Goal: Information Seeking & Learning: Find specific fact

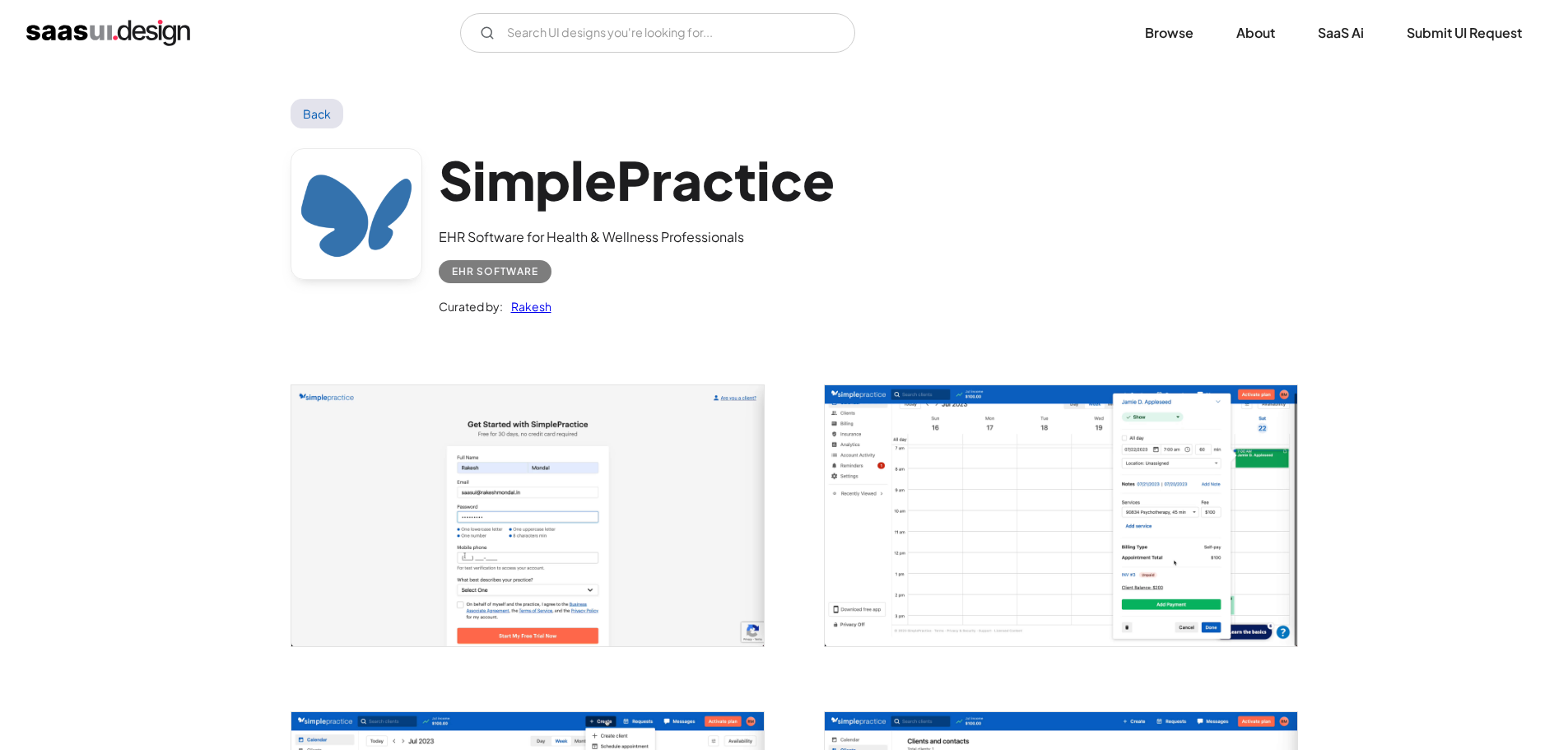
click at [140, 31] on img "home" at bounding box center [108, 32] width 164 height 26
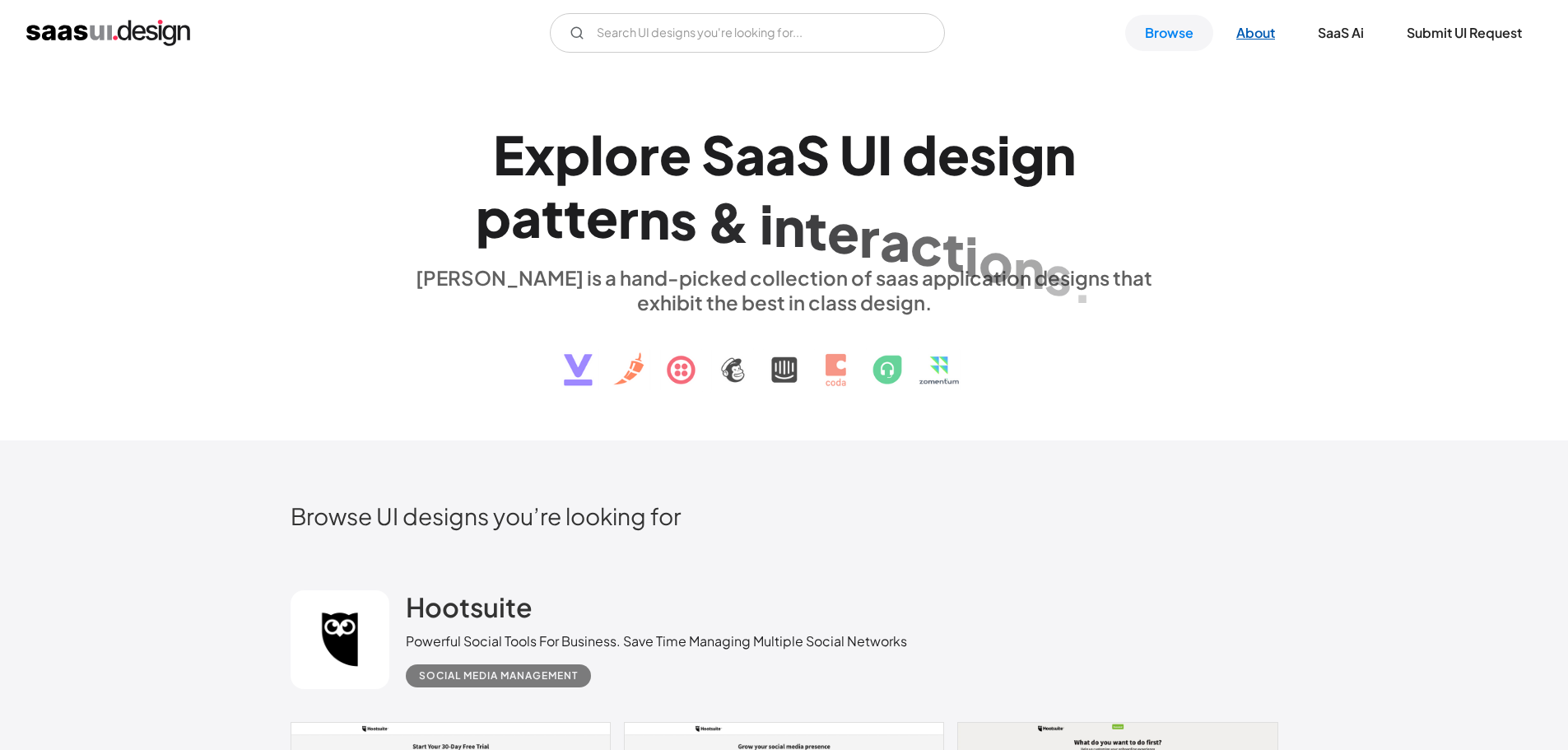
click at [1256, 38] on link "About" at bounding box center [1255, 33] width 78 height 37
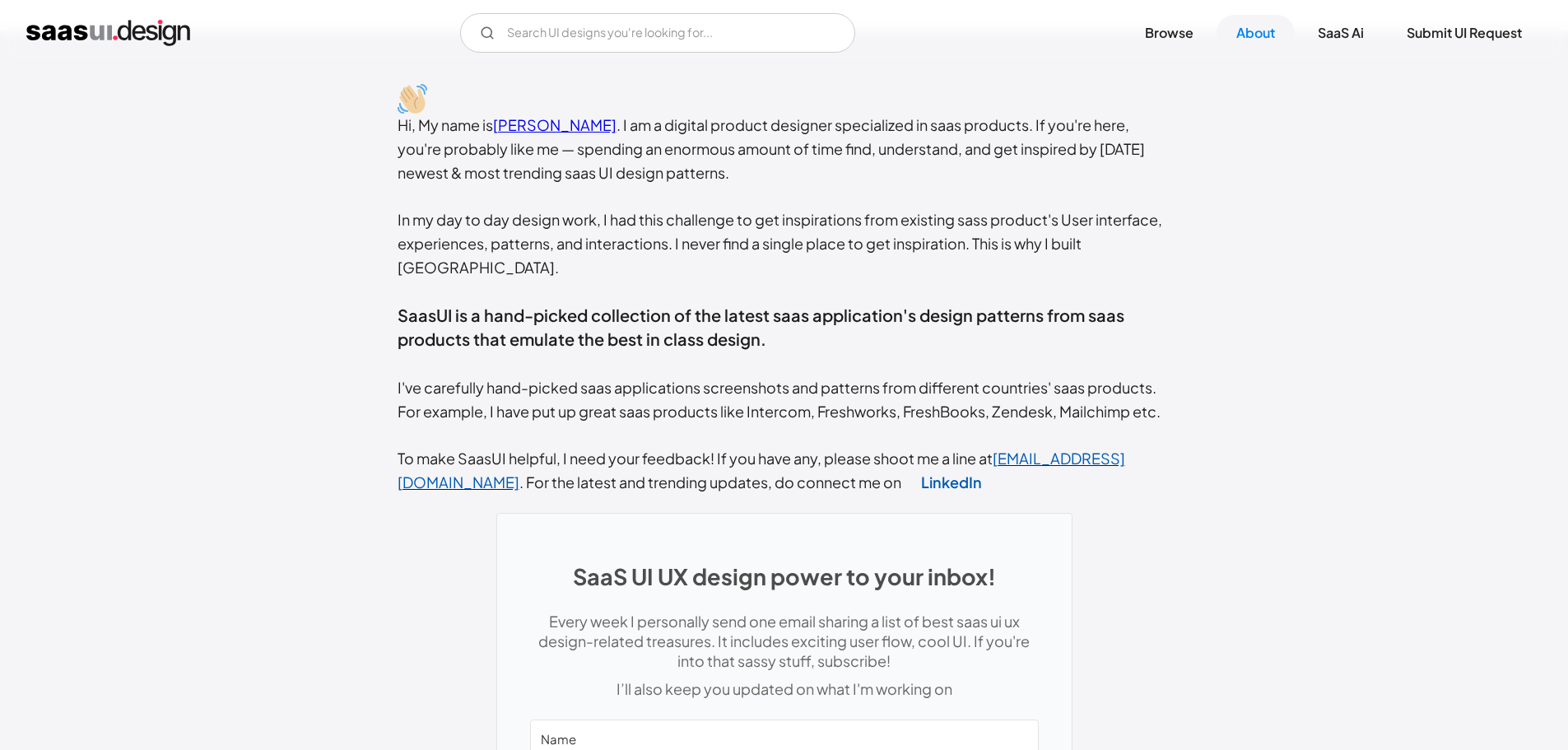
scroll to position [350, 0]
drag, startPoint x: 575, startPoint y: 439, endPoint x: 861, endPoint y: 419, distance: 286.7
click at [861, 419] on div "Hi, My name is [PERSON_NAME] . I am a digital product designer specialized in s…" at bounding box center [784, 303] width 774 height 381
click at [590, 304] on span "SaasUI is a hand-picked collection of the latest saas application's design patt…" at bounding box center [760, 326] width 727 height 45
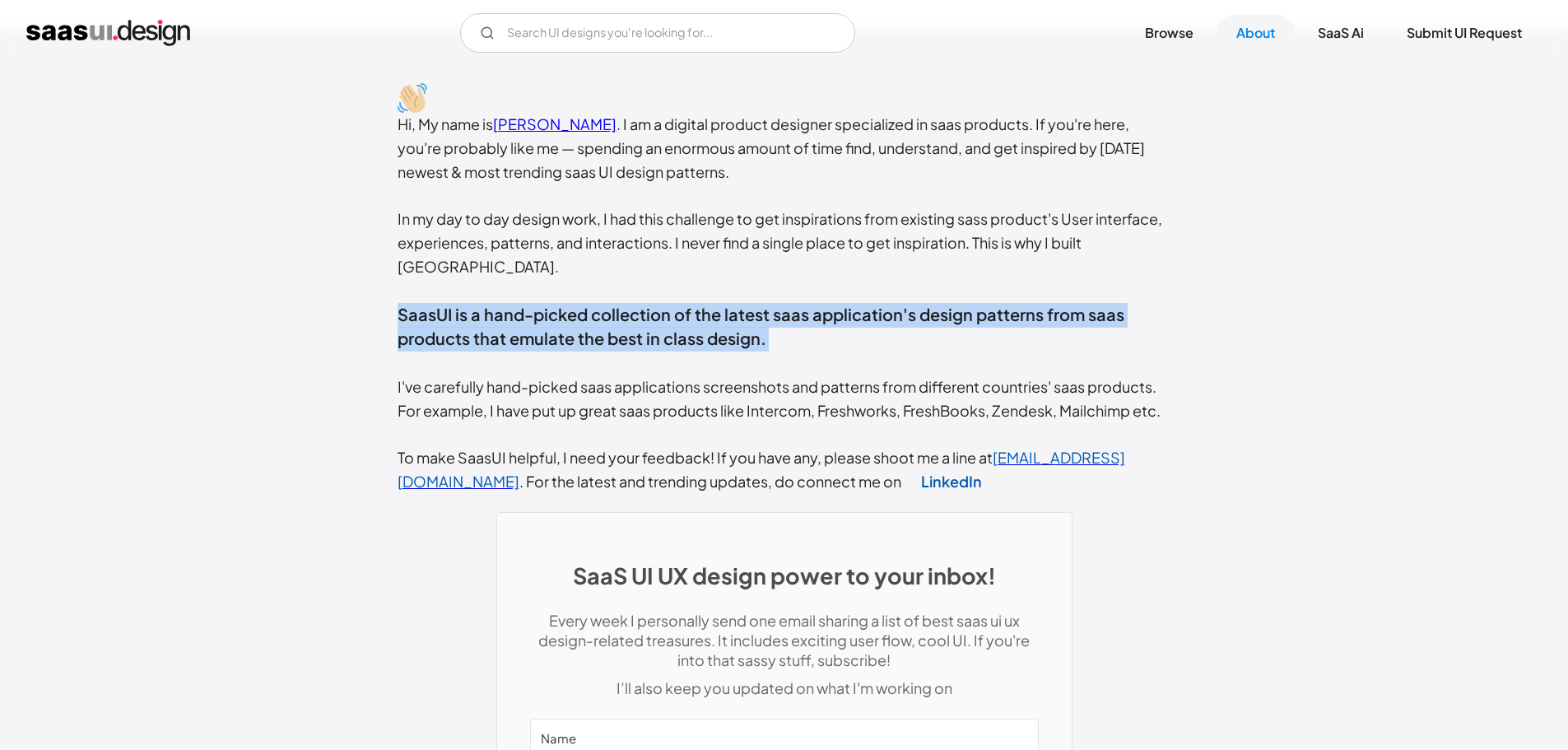
click at [590, 304] on span "SaasUI is a hand-picked collection of the latest saas application's design patt…" at bounding box center [760, 326] width 727 height 45
click at [850, 311] on div "Hi, My name is Rakesh Mondal . I am a digital product designer specialized in s…" at bounding box center [784, 303] width 774 height 381
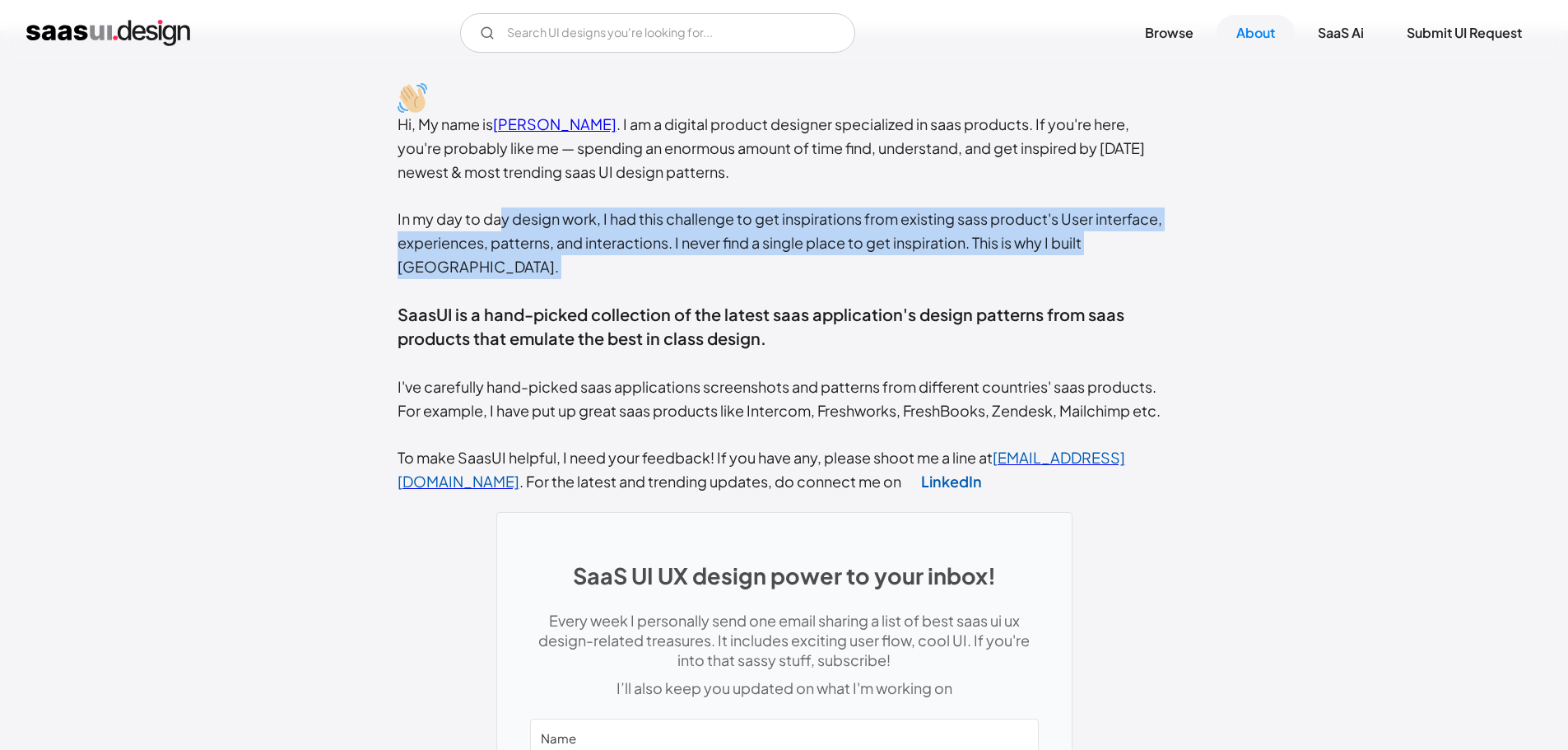
drag, startPoint x: 503, startPoint y: 221, endPoint x: 1196, endPoint y: 261, distance: 694.2
click at [1196, 261] on div "Hi, My name is Rakesh Mondal . I am a digital product designer specialized in s…" at bounding box center [784, 553] width 1568 height 1045
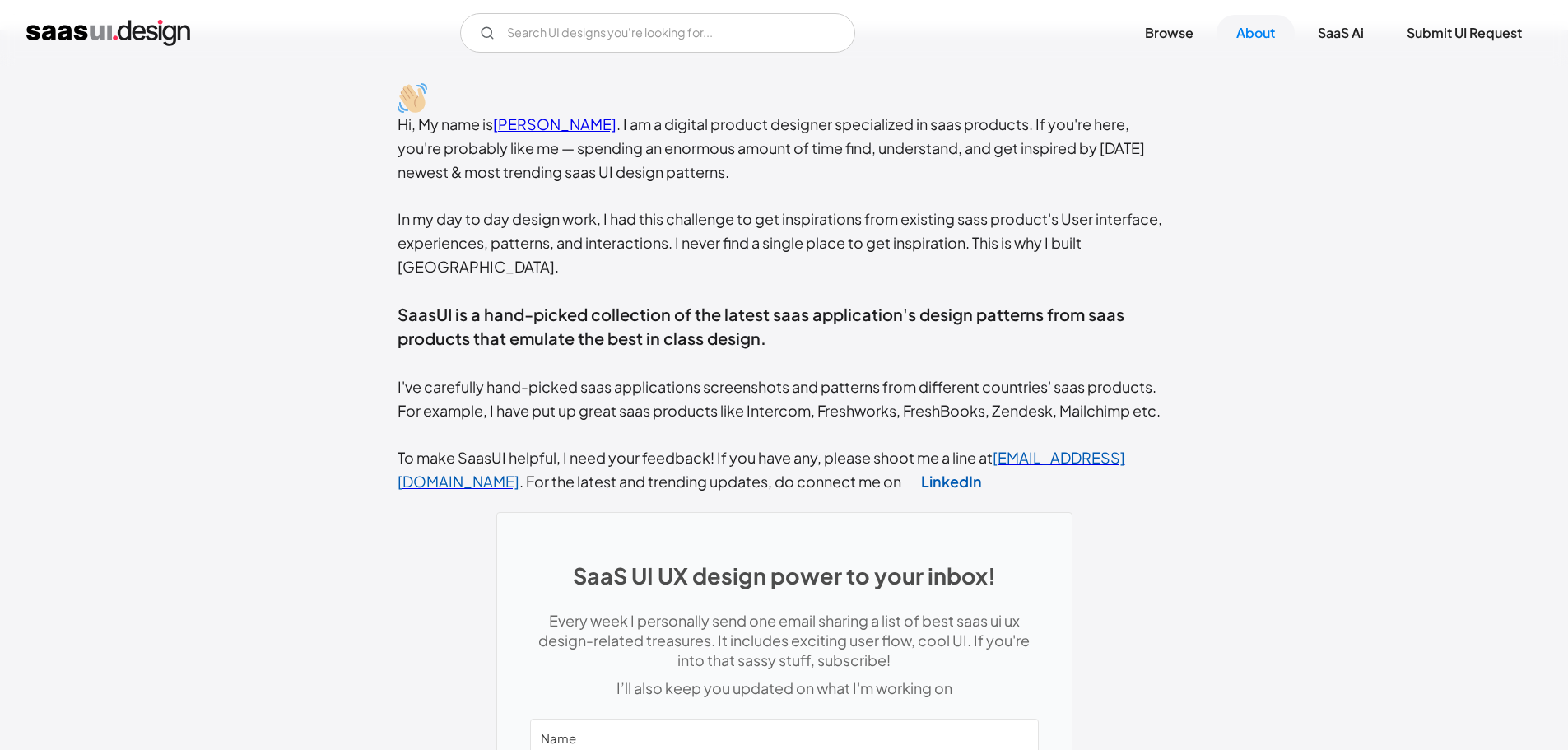
click at [417, 439] on div "Hi, My name is Rakesh Mondal . I am a digital product designer specialized in s…" at bounding box center [784, 303] width 774 height 381
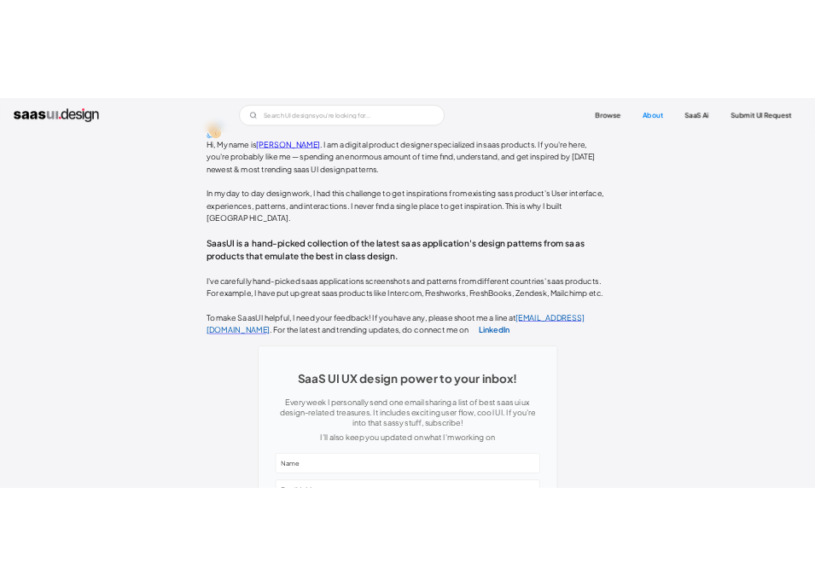
scroll to position [398, 0]
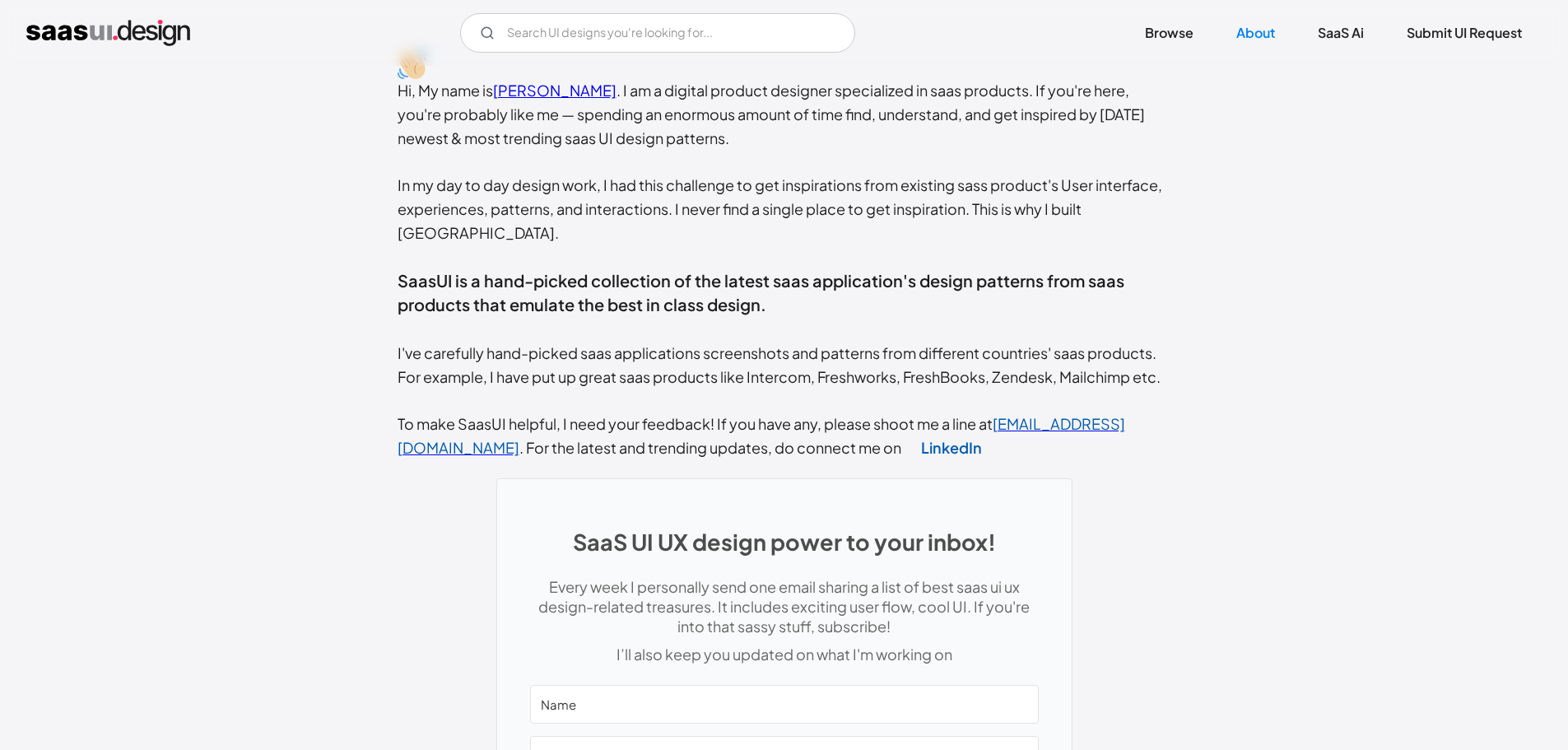
drag, startPoint x: 1089, startPoint y: 401, endPoint x: 1072, endPoint y: 427, distance: 31.1
click at [1072, 427] on div "Hi, My name is Rakesh Mondal . I am a digital product designer specialized in s…" at bounding box center [784, 269] width 774 height 381
click at [1071, 414] on span "hello@rakeshmondal.in" at bounding box center [761, 435] width 728 height 42
drag, startPoint x: 1189, startPoint y: 404, endPoint x: 997, endPoint y: 403, distance: 192.0
click at [997, 403] on div "Hi, My name is Rakesh Mondal . I am a digital product designer specialized in s…" at bounding box center [784, 519] width 1568 height 1045
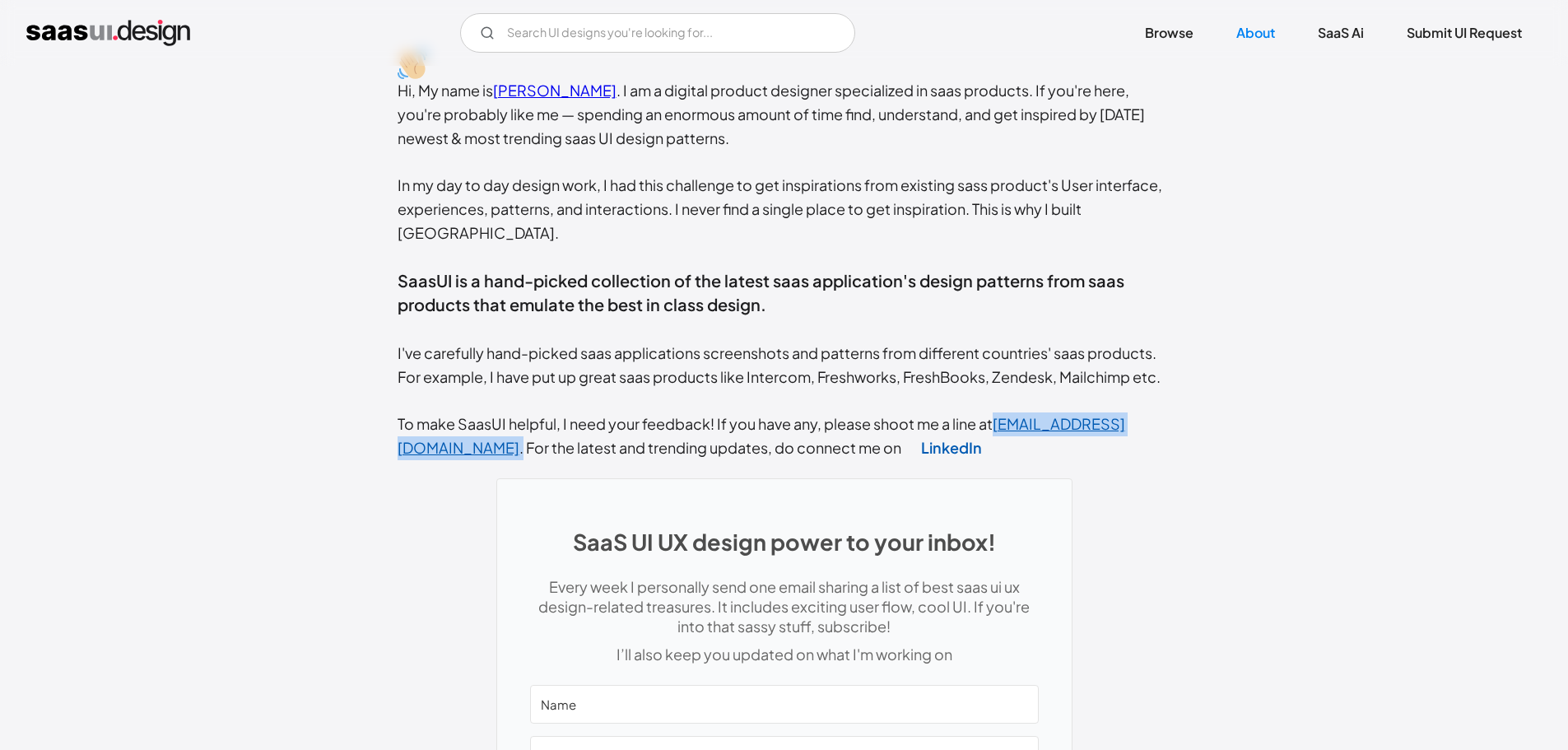
copy div "hello@rakeshmondal.in ."
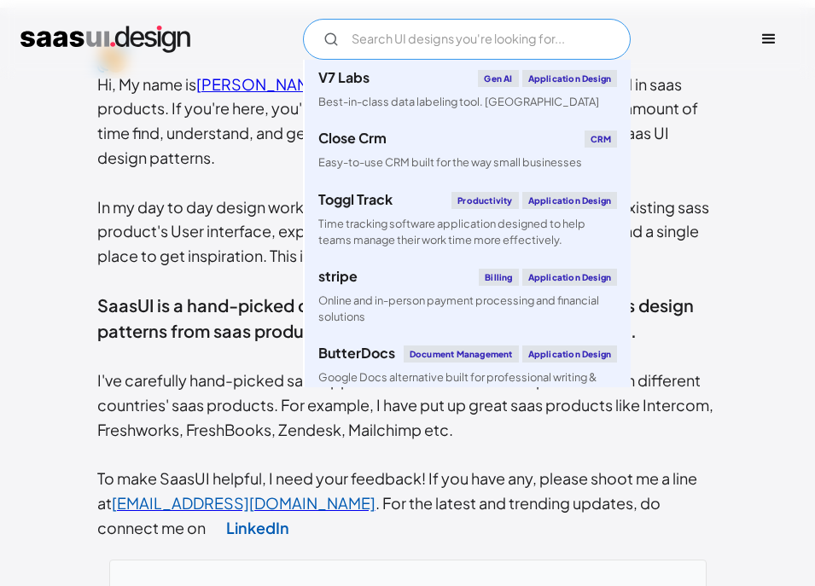
click at [387, 38] on input "Email Form" at bounding box center [467, 39] width 328 height 41
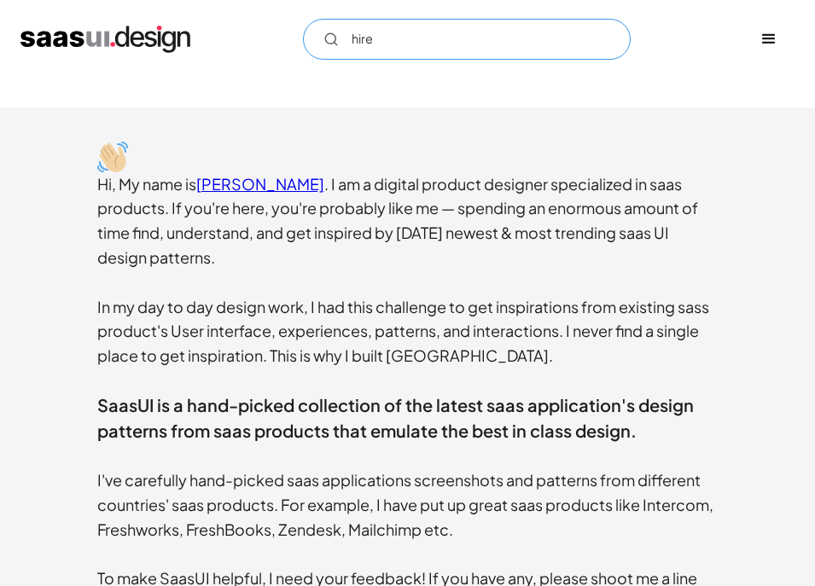
scroll to position [298, 0]
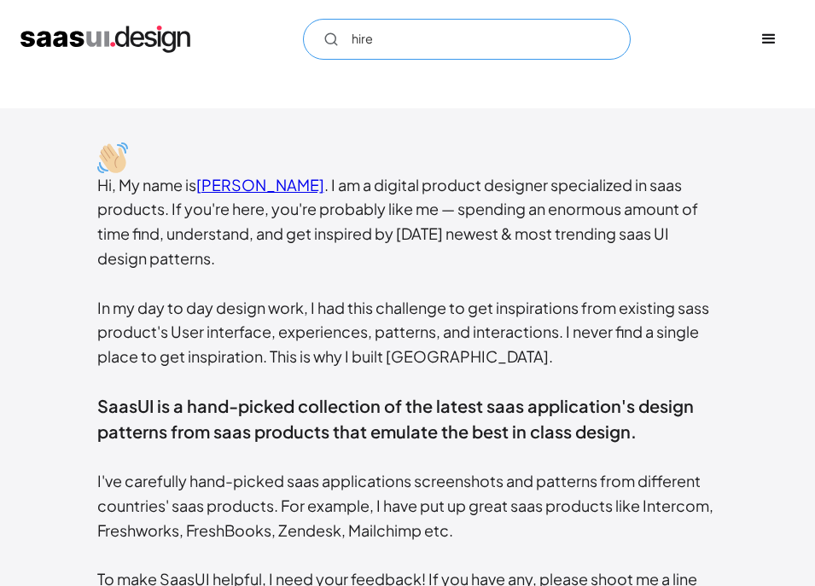
type input "hire"
click at [128, 41] on img "home" at bounding box center [105, 39] width 170 height 27
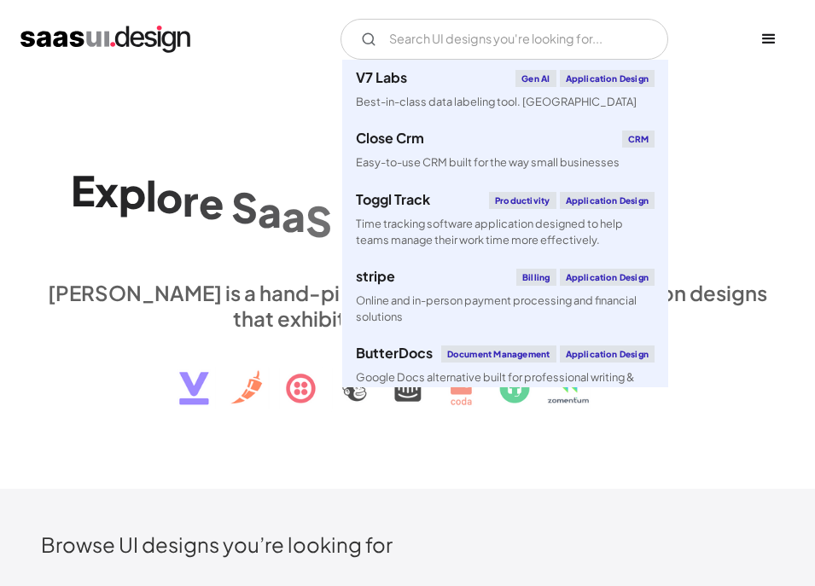
click at [411, 39] on input "Email Form" at bounding box center [504, 39] width 328 height 41
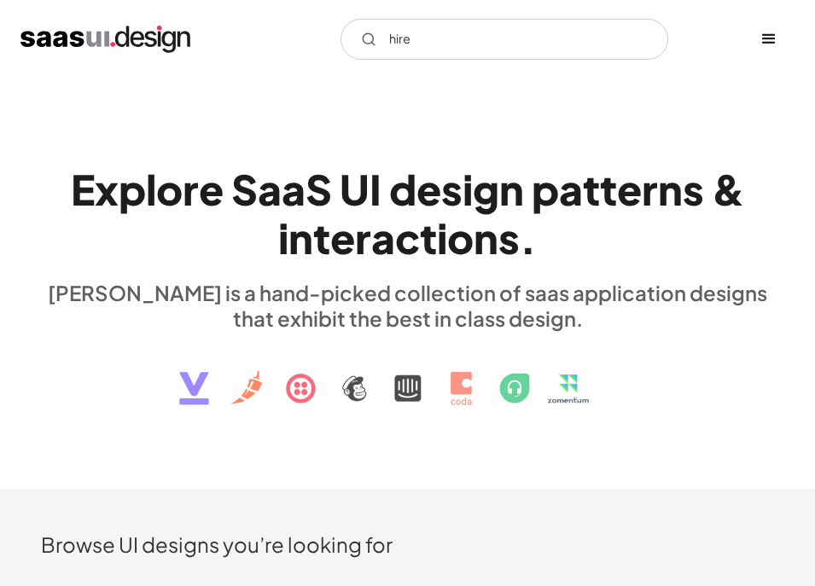
type input "hire"
click at [309, 201] on div "S" at bounding box center [318, 189] width 26 height 49
click at [347, 399] on img at bounding box center [407, 375] width 517 height 89
click at [476, 58] on input "hire" at bounding box center [504, 39] width 328 height 41
drag, startPoint x: 456, startPoint y: 49, endPoint x: 308, endPoint y: 74, distance: 150.5
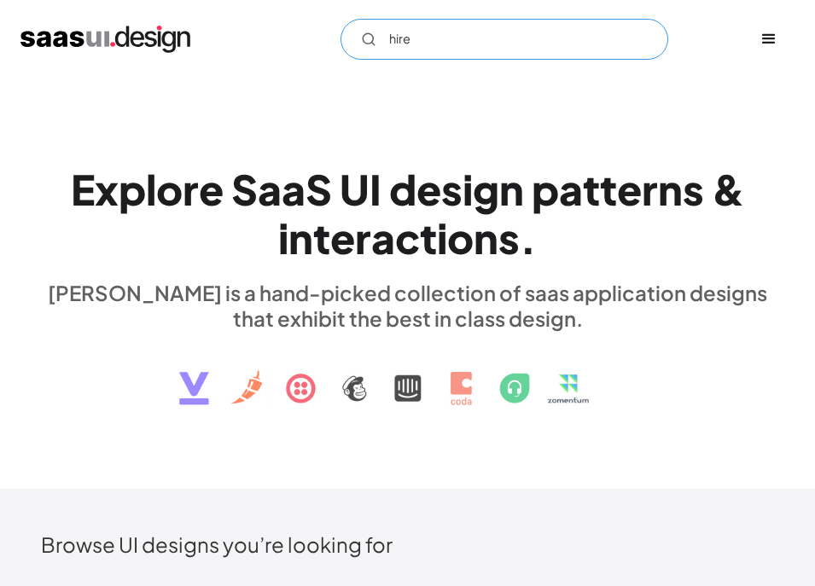
click at [308, 74] on div "hire Not found ! Thank you! Your submission has been received! Oops! Something …" at bounding box center [407, 39] width 815 height 78
click at [301, 73] on div "hire Not found ! Thank you! Your submission has been received! Oops! Something …" at bounding box center [407, 39] width 815 height 78
